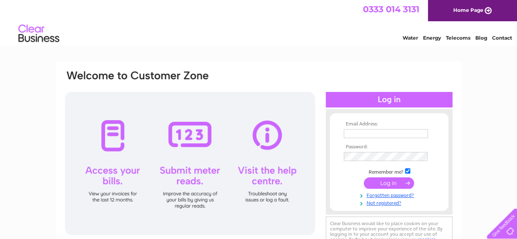
type input "[PERSON_NAME][EMAIL_ADDRESS][DOMAIN_NAME]"
click at [385, 182] on input "submit" at bounding box center [389, 182] width 50 height 11
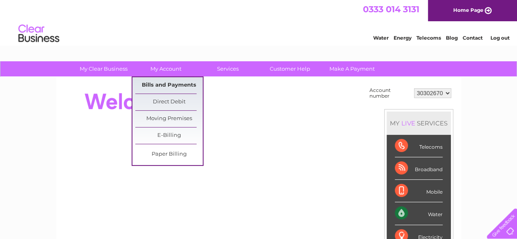
click at [161, 82] on link "Bills and Payments" at bounding box center [168, 85] width 67 height 16
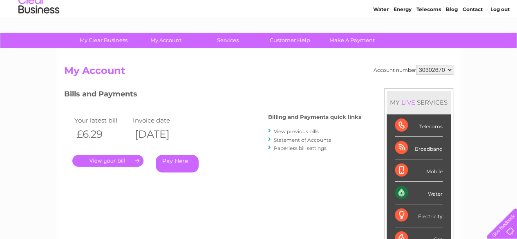
scroll to position [41, 0]
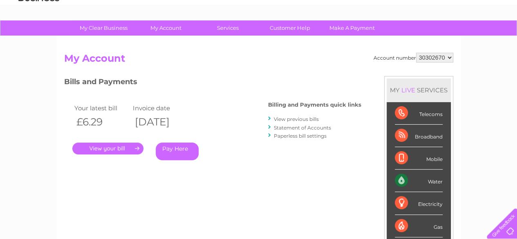
click at [119, 145] on link "." at bounding box center [107, 149] width 71 height 12
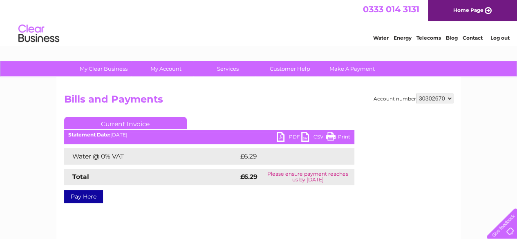
click at [289, 136] on link "PDF" at bounding box center [289, 138] width 25 height 12
